Goal: Task Accomplishment & Management: Manage account settings

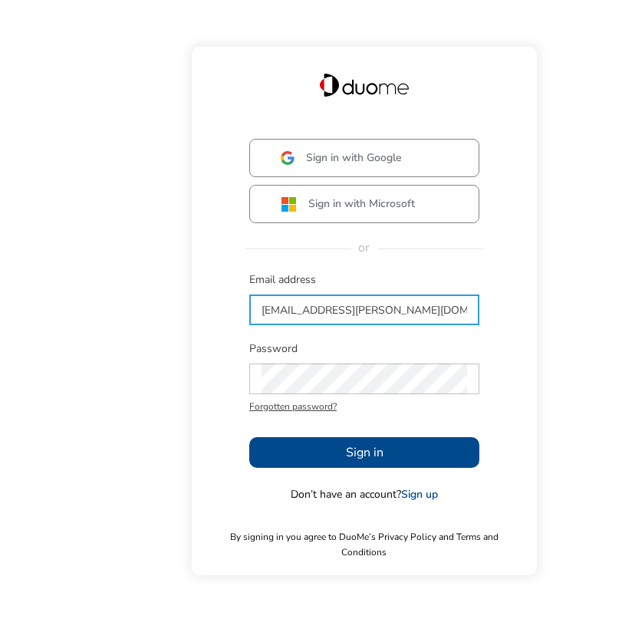
click at [294, 316] on input "[EMAIL_ADDRESS][PERSON_NAME][DOMAIN_NAME]" at bounding box center [363, 309] width 205 height 31
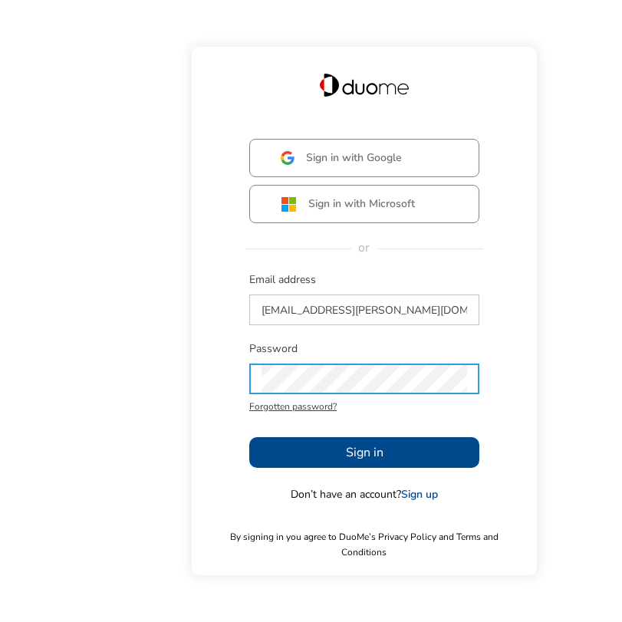
click at [299, 456] on button "Sign in" at bounding box center [364, 452] width 230 height 31
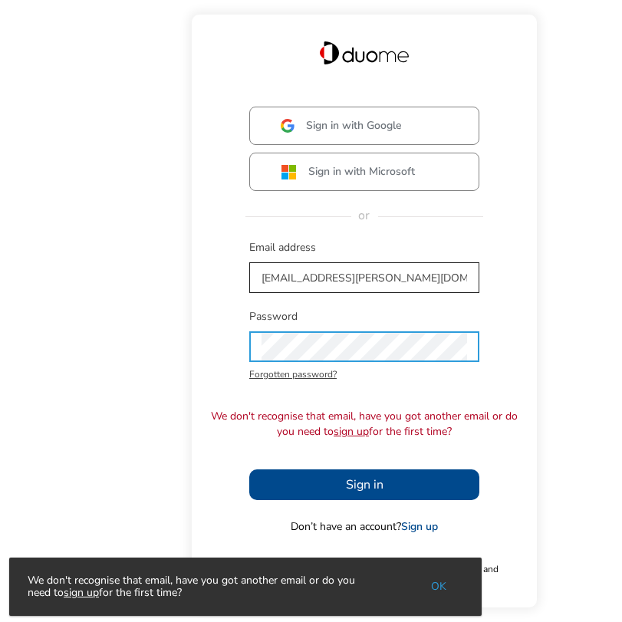
click at [290, 283] on input "[EMAIL_ADDRESS][PERSON_NAME][DOMAIN_NAME]" at bounding box center [363, 277] width 205 height 31
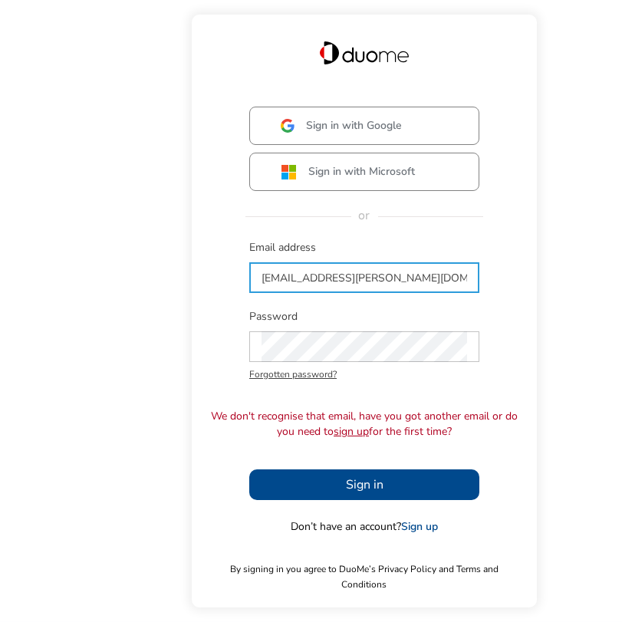
click at [303, 285] on input "[EMAIL_ADDRESS][PERSON_NAME][DOMAIN_NAME]" at bounding box center [363, 277] width 205 height 31
type input "[EMAIL_ADDRESS][PERSON_NAME][DOMAIN_NAME]"
click at [347, 488] on span "Sign in" at bounding box center [365, 484] width 38 height 18
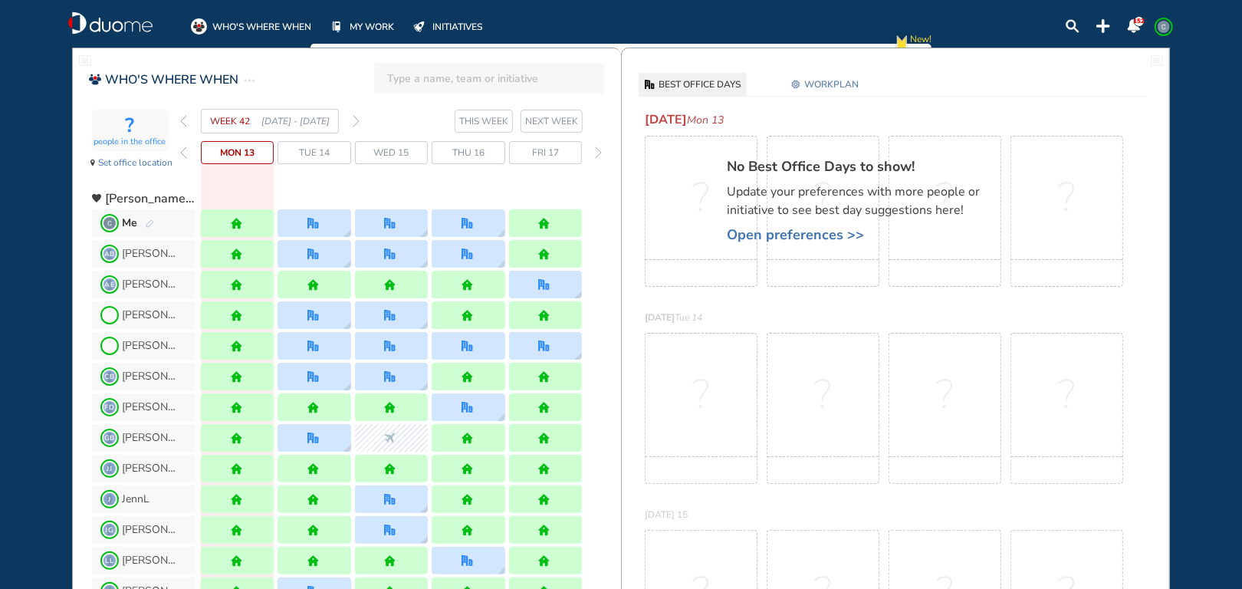
click at [555, 154] on span "Fri 17" at bounding box center [545, 152] width 27 height 15
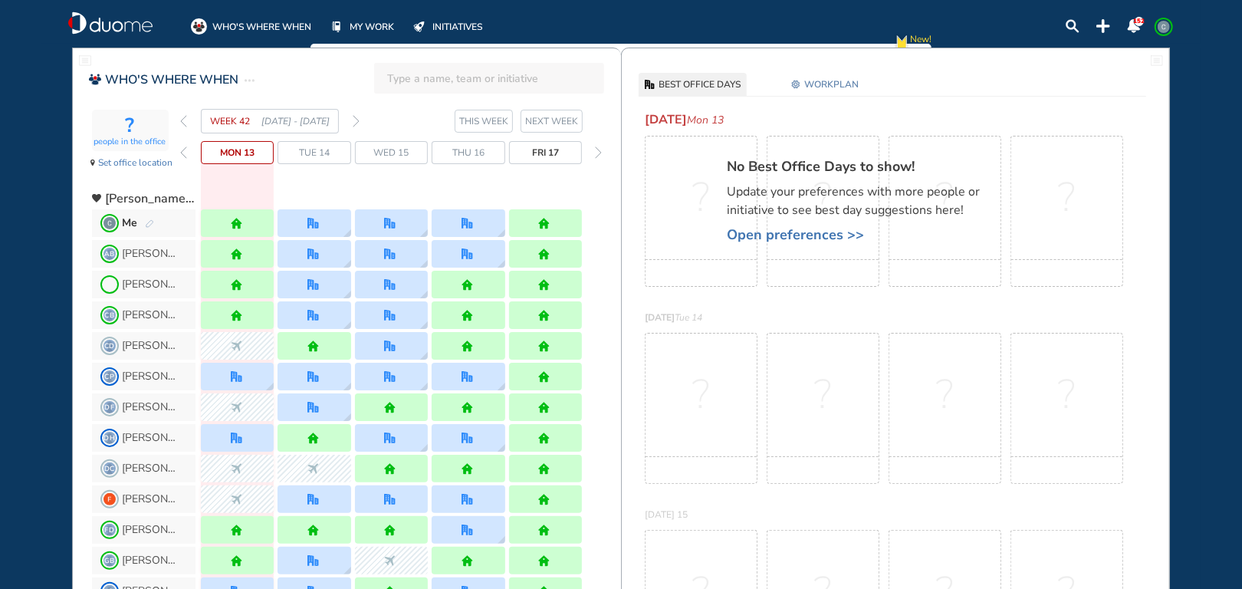
click at [559, 126] on span "NEXT WEEK" at bounding box center [551, 120] width 53 height 15
